Goal: Task Accomplishment & Management: Use online tool/utility

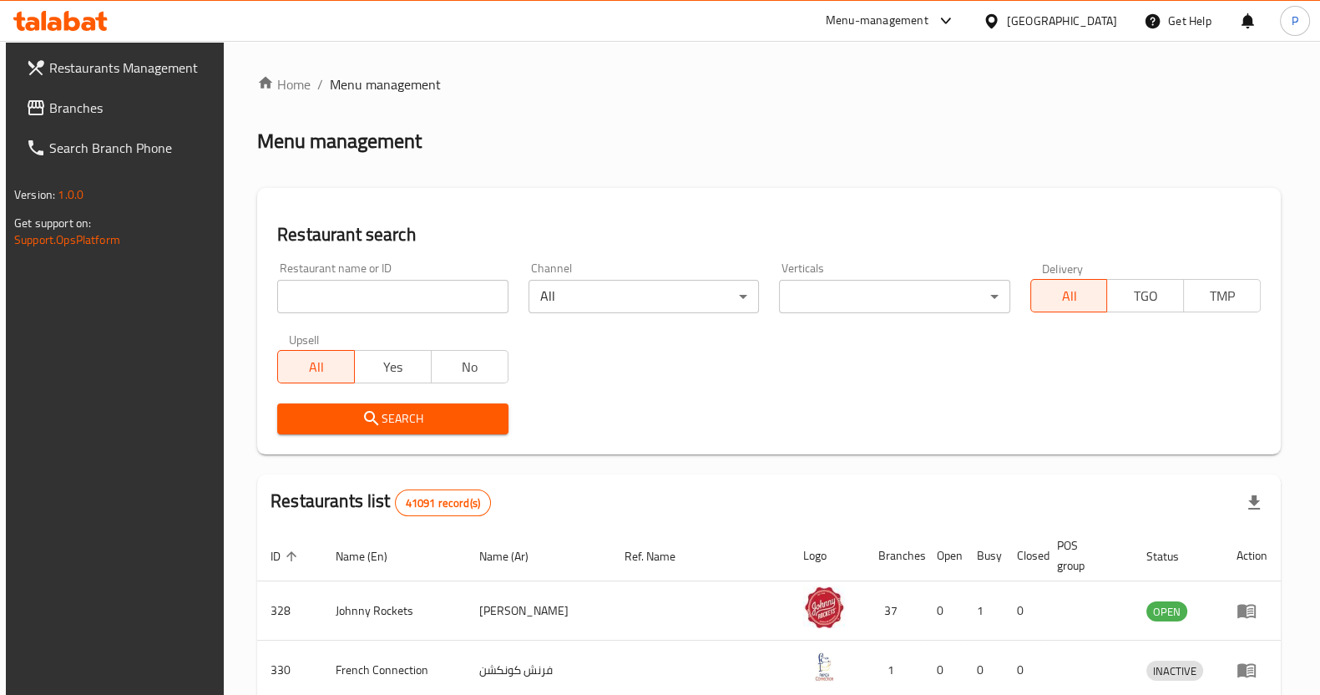
click at [367, 296] on input "search" at bounding box center [392, 296] width 230 height 33
type input "ghar ki thali"
click button "Search" at bounding box center [392, 418] width 230 height 31
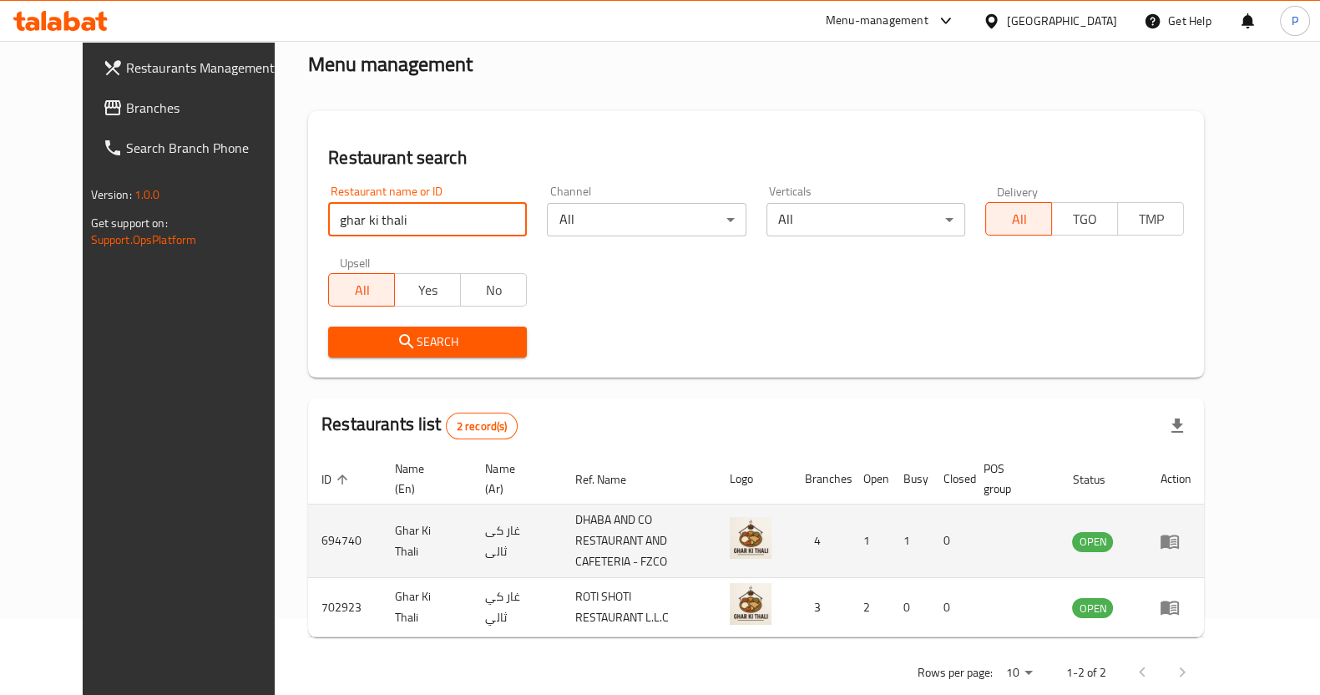
scroll to position [95, 0]
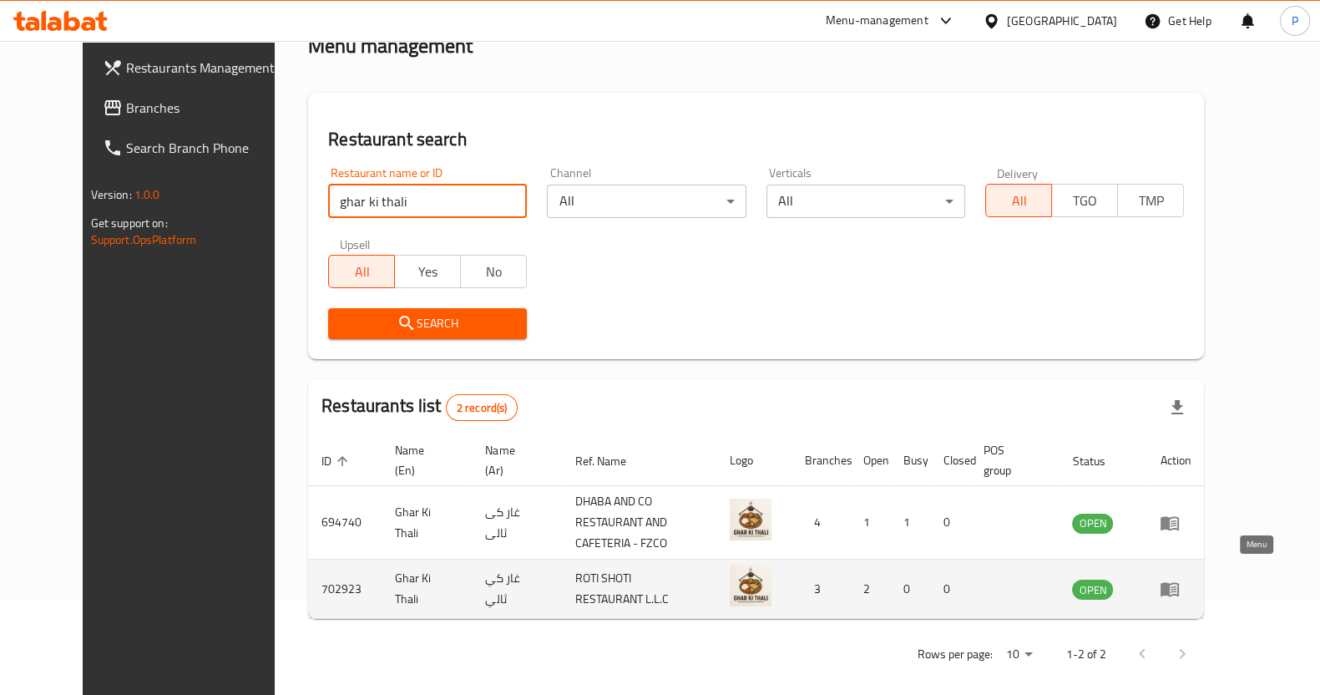
click at [1179, 583] on icon "enhanced table" at bounding box center [1170, 590] width 18 height 14
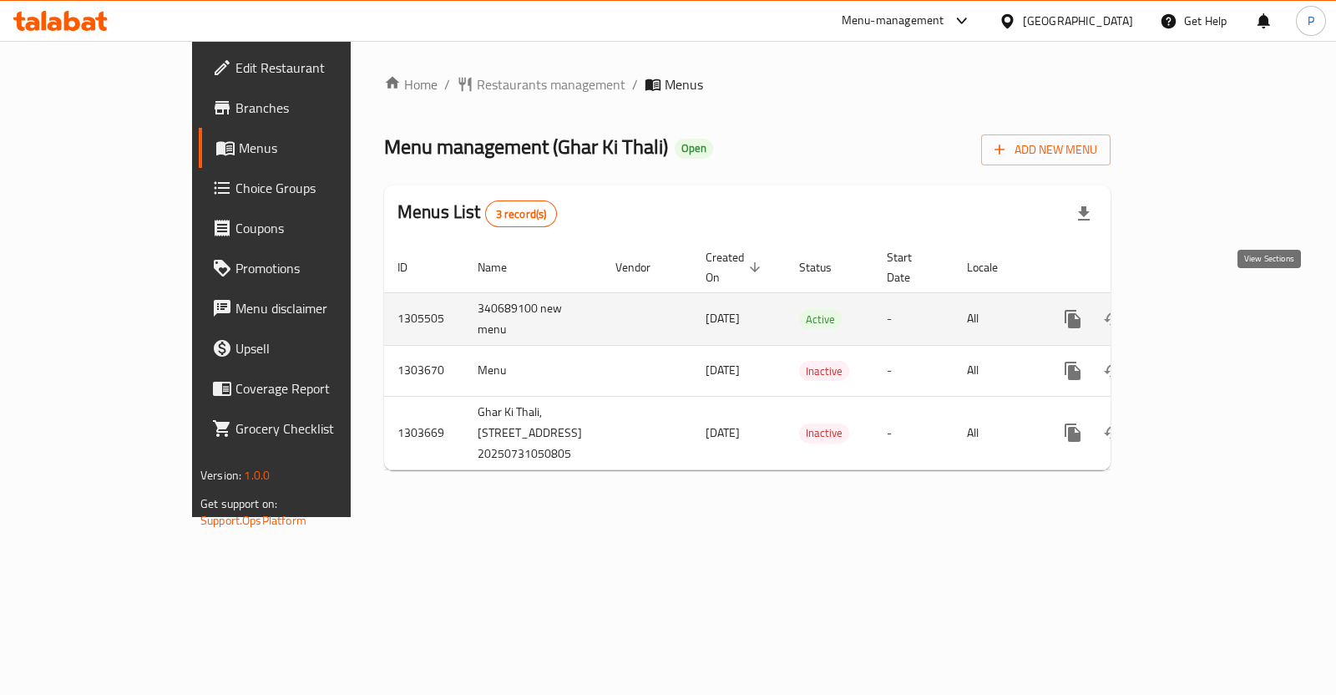
click at [1201, 311] on icon "enhanced table" at bounding box center [1193, 318] width 15 height 15
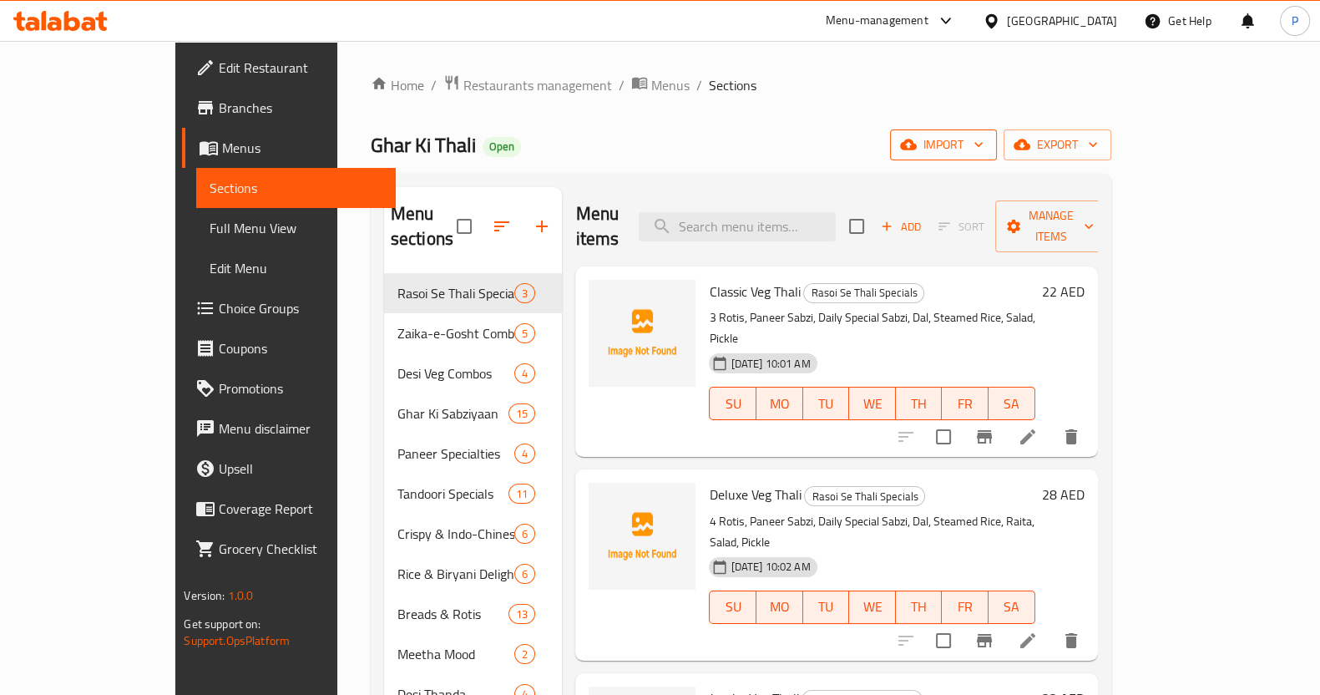
click at [984, 151] on span "import" at bounding box center [944, 144] width 80 height 21
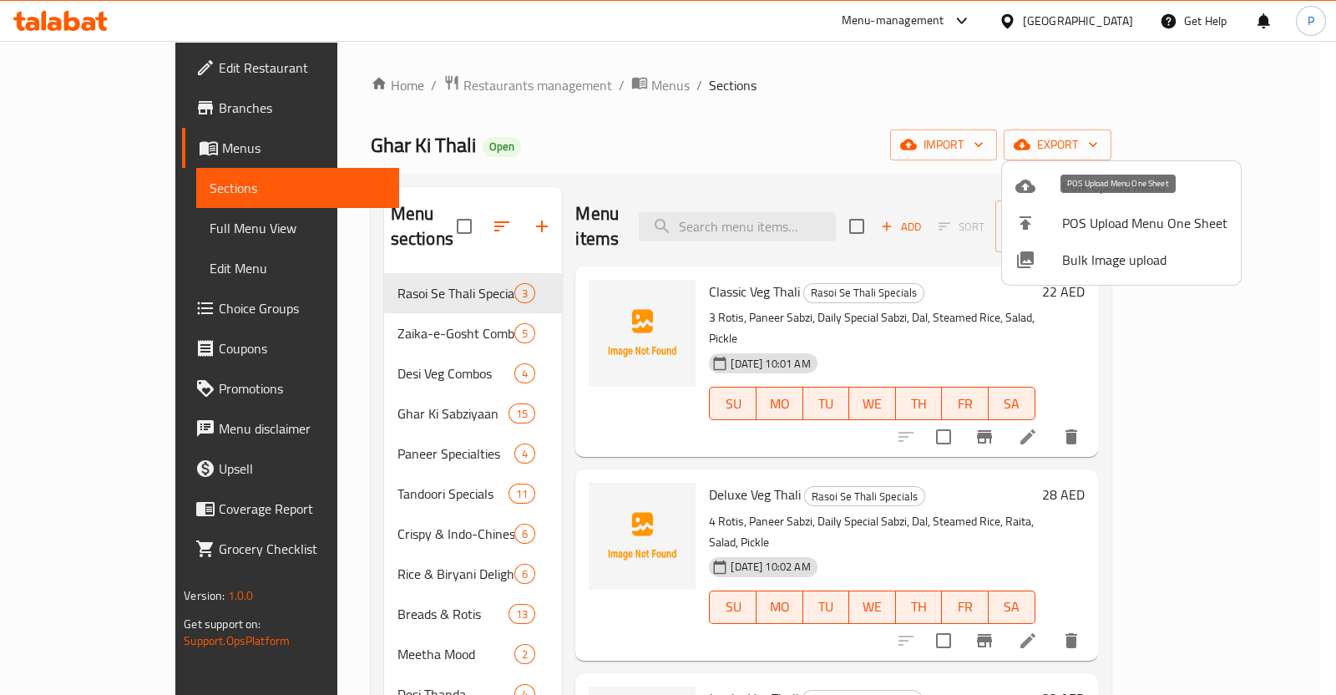
click at [1117, 238] on li "POS Upload Menu One Sheet" at bounding box center [1121, 223] width 239 height 37
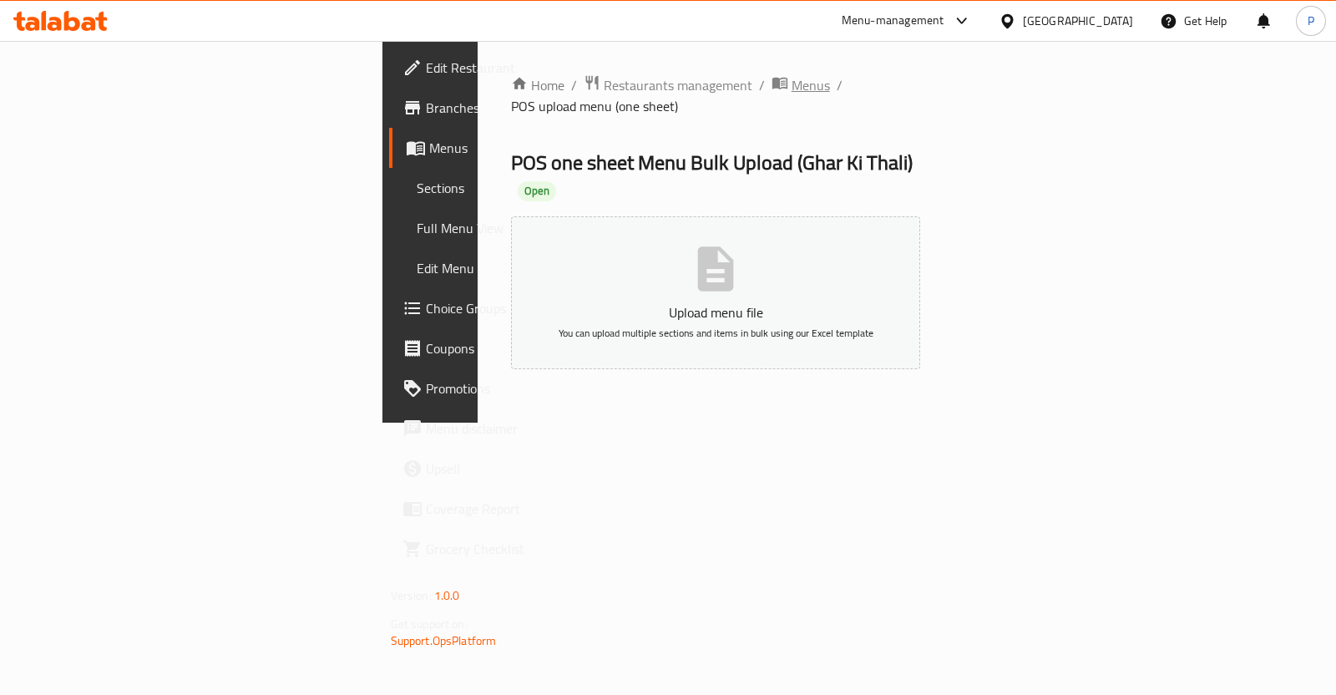
click at [792, 89] on span "Menus" at bounding box center [811, 85] width 38 height 20
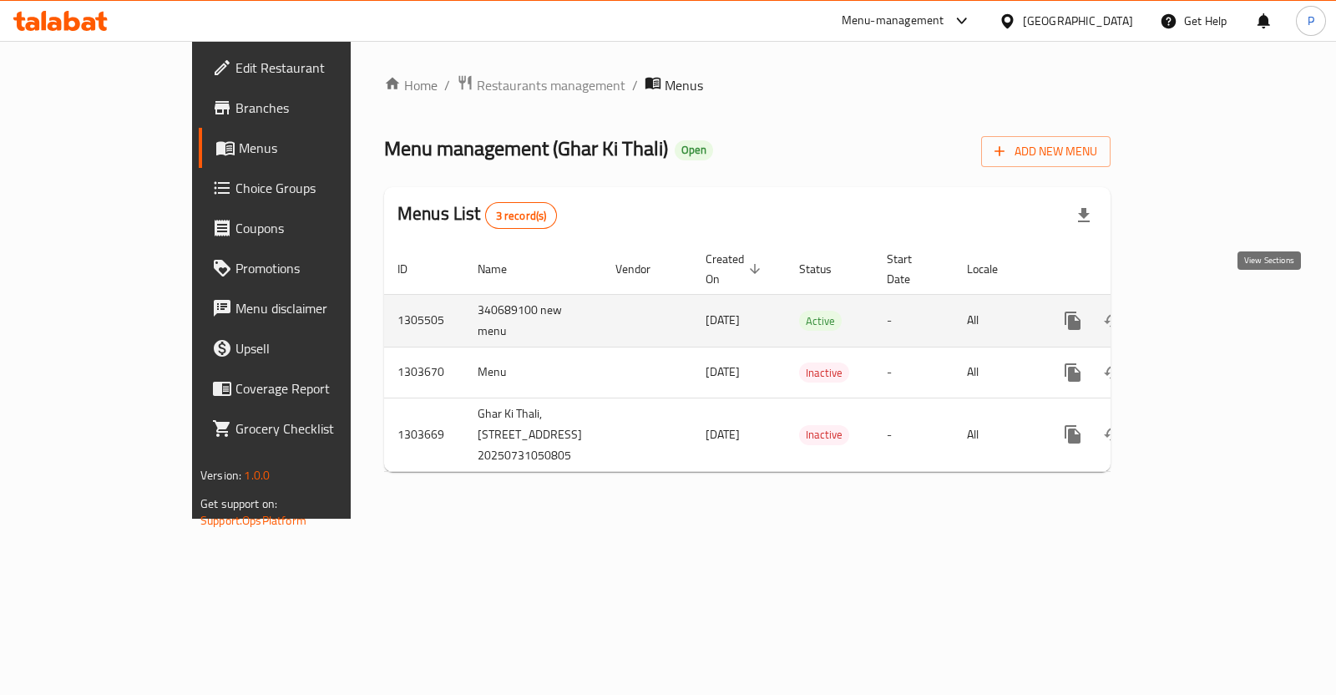
click at [1203, 311] on icon "enhanced table" at bounding box center [1193, 321] width 20 height 20
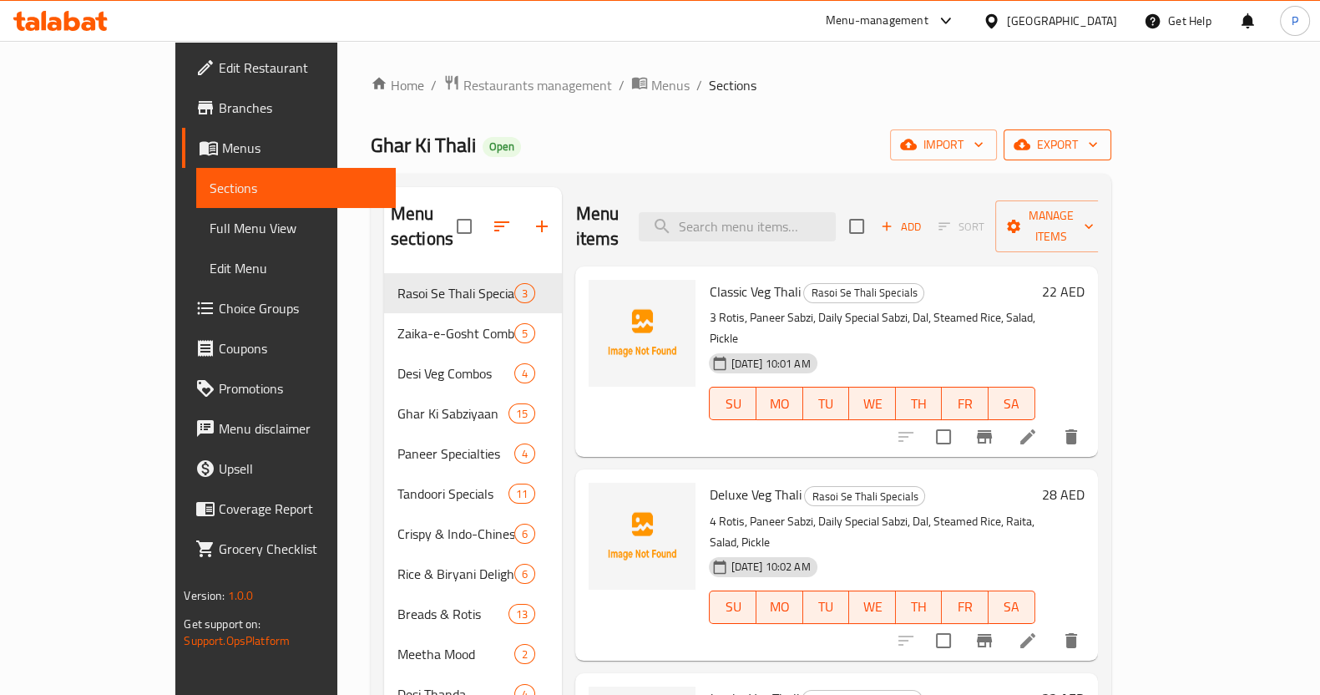
click at [1030, 144] on icon "button" at bounding box center [1022, 144] width 17 height 17
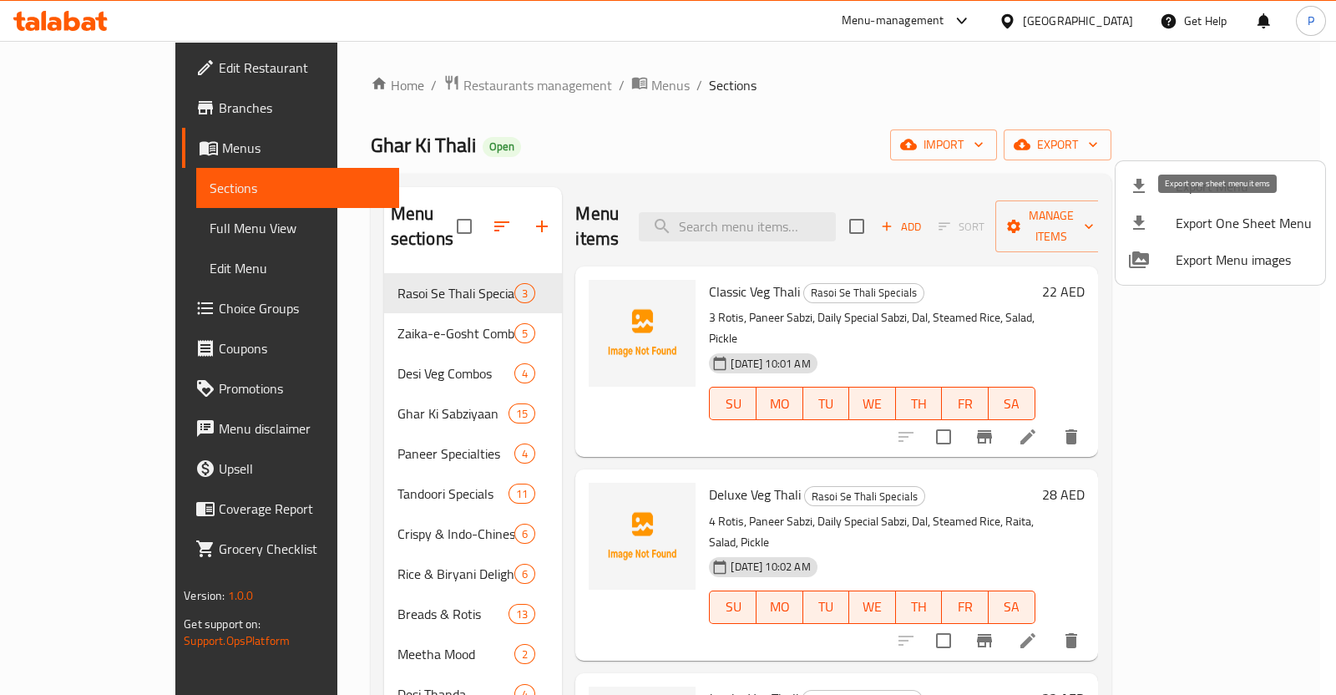
click at [1203, 222] on span "Export One Sheet Menu" at bounding box center [1244, 223] width 136 height 20
